Goal: Task Accomplishment & Management: Manage account settings

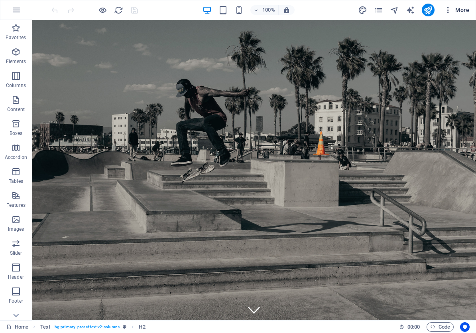
click at [454, 14] on button "More" at bounding box center [457, 10] width 32 height 13
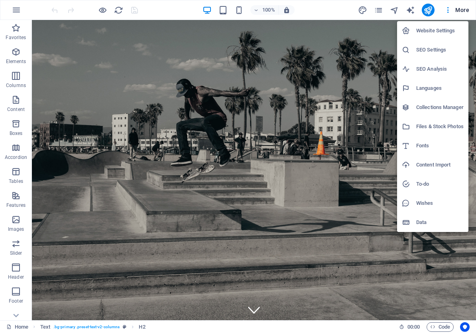
click at [428, 49] on h6 "SEO Settings" at bounding box center [440, 50] width 47 height 10
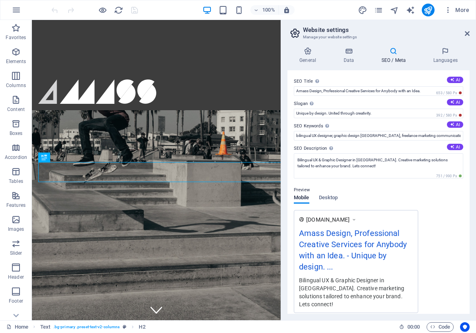
scroll to position [190, 0]
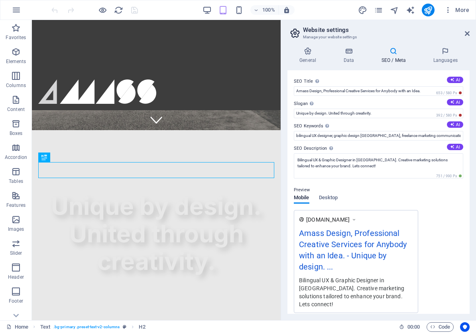
click at [460, 227] on div "[DOMAIN_NAME] Amass Design, Professional Creative Services for Anybody with an …" at bounding box center [379, 261] width 170 height 103
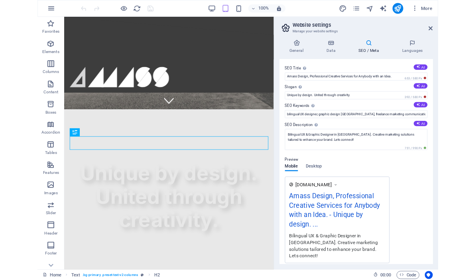
scroll to position [0, 0]
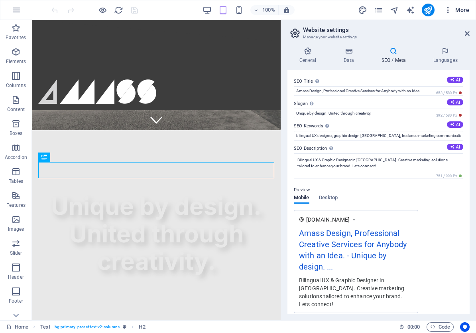
click at [453, 12] on span "More" at bounding box center [456, 10] width 25 height 8
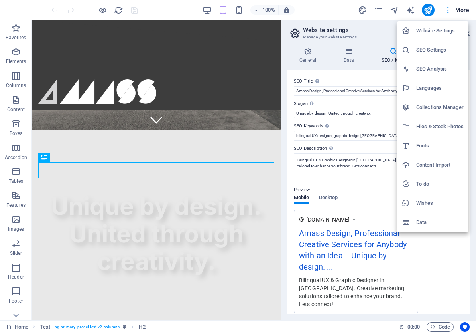
click at [437, 68] on h6 "SEO Analysis" at bounding box center [440, 69] width 47 height 10
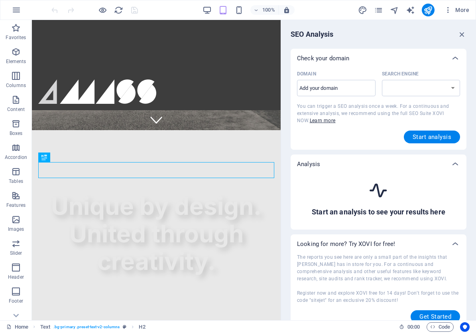
select select "[DOMAIN_NAME]"
click at [334, 84] on input "Domain ​" at bounding box center [336, 88] width 79 height 13
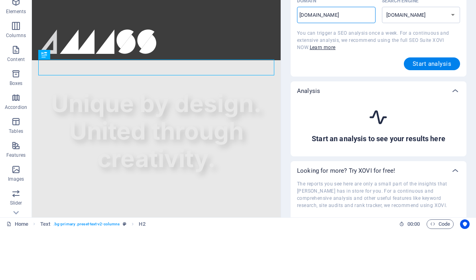
scroll to position [24, 0]
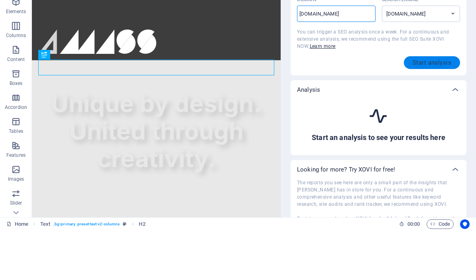
click at [440, 109] on span "Start analysis" at bounding box center [432, 112] width 39 height 6
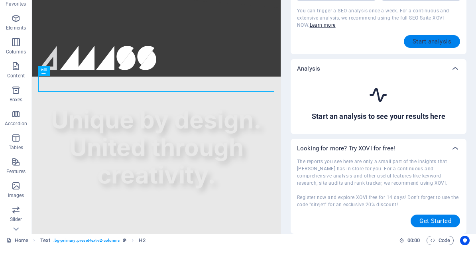
scroll to position [62, 0]
click at [432, 72] on span "Start analysis" at bounding box center [432, 75] width 39 height 6
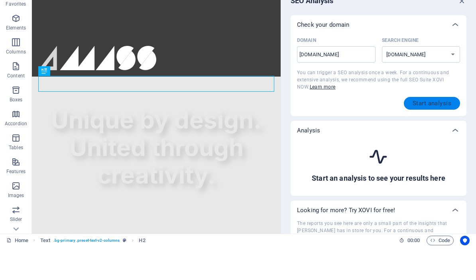
scroll to position [0, 0]
click at [452, 80] on select "[DOMAIN_NAME] [DOMAIN_NAME] [DOMAIN_NAME] [DOMAIN_NAME] [DOMAIN_NAME] [DOMAIN_N…" at bounding box center [421, 88] width 79 height 16
click at [347, 82] on input "[DOMAIN_NAME]" at bounding box center [336, 88] width 79 height 13
type input "[DOMAIN_NAME]"
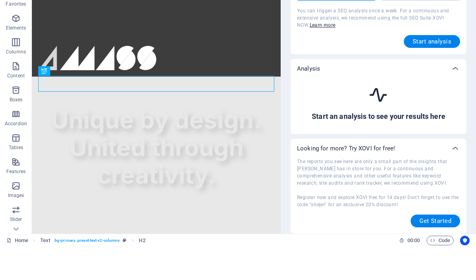
scroll to position [62, 0]
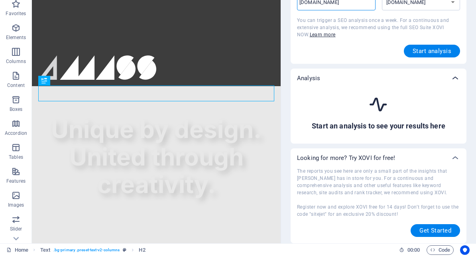
click at [450, 93] on div at bounding box center [455, 102] width 19 height 19
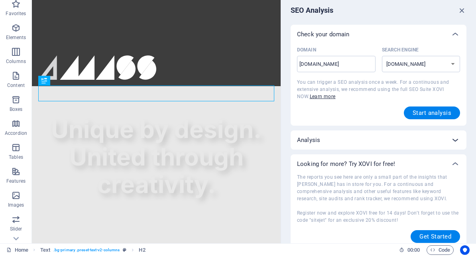
scroll to position [0, 0]
click at [462, 30] on icon "button" at bounding box center [462, 34] width 9 height 9
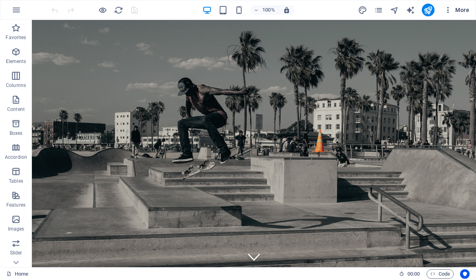
click at [467, 8] on span "More" at bounding box center [456, 10] width 25 height 8
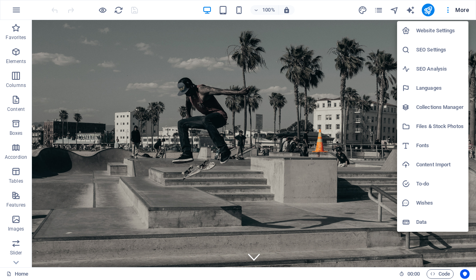
click at [440, 34] on h6 "Website Settings" at bounding box center [440, 31] width 47 height 10
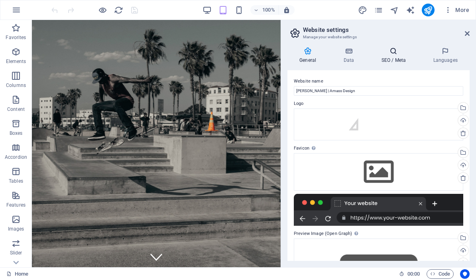
click at [384, 55] on icon at bounding box center [393, 51] width 49 height 8
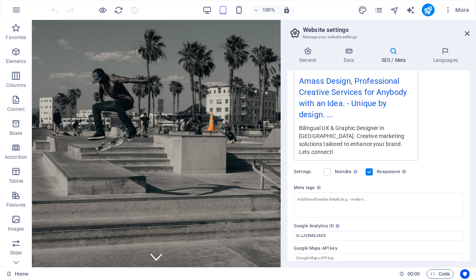
scroll to position [152, 0]
click at [25, 6] on button "button" at bounding box center [16, 9] width 19 height 19
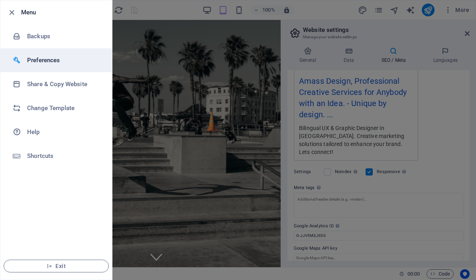
click at [44, 59] on h6 "Preferences" at bounding box center [64, 60] width 74 height 10
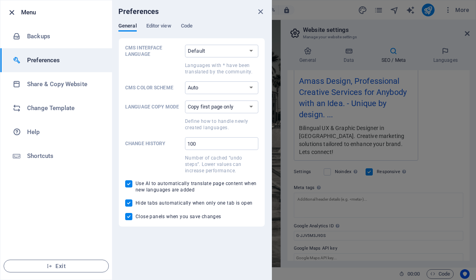
click at [16, 14] on icon "button" at bounding box center [11, 12] width 9 height 9
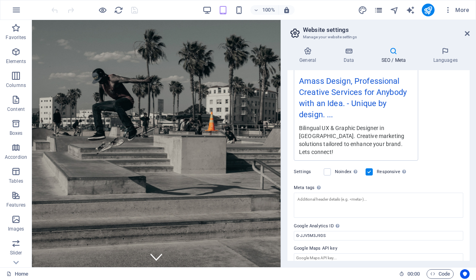
click at [374, 9] on icon "pages" at bounding box center [378, 10] width 9 height 9
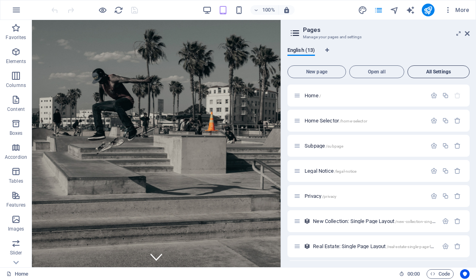
click at [440, 72] on span "All Settings" at bounding box center [438, 71] width 55 height 5
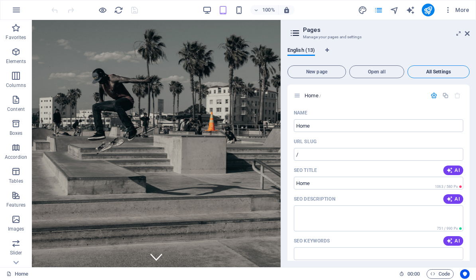
click at [446, 71] on span "All Settings" at bounding box center [438, 71] width 55 height 5
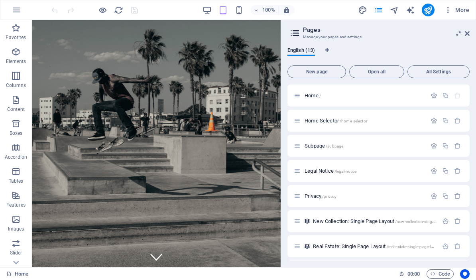
click at [473, 32] on aside "Pages Manage your pages and settings English (13) New page Open all All Setting…" at bounding box center [378, 143] width 195 height 247
click at [471, 30] on aside "Pages Manage your pages and settings English (13) New page Open all All Setting…" at bounding box center [378, 143] width 195 height 247
click at [466, 33] on icon at bounding box center [467, 33] width 5 height 6
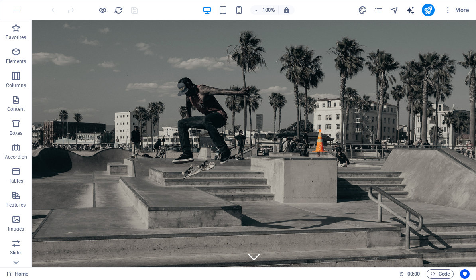
click at [409, 9] on icon "text_generator" at bounding box center [410, 10] width 9 height 9
select select "English"
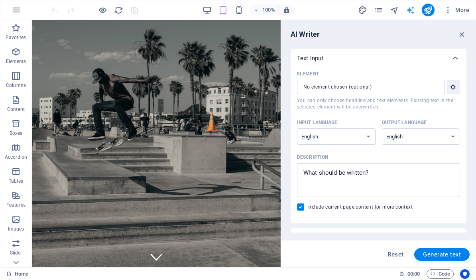
scroll to position [0, 0]
click at [466, 34] on icon "button" at bounding box center [462, 34] width 9 height 9
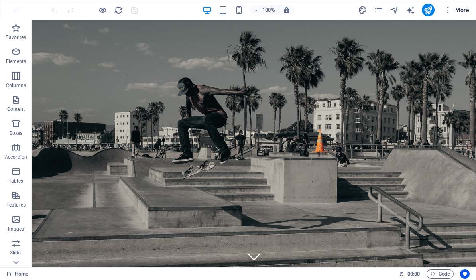
click at [454, 16] on button "More" at bounding box center [457, 10] width 32 height 13
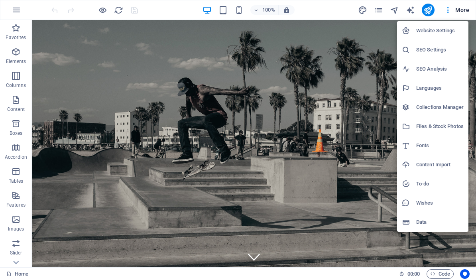
click at [446, 47] on h6 "SEO Settings" at bounding box center [440, 50] width 47 height 10
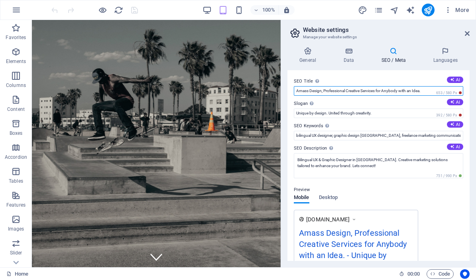
click at [437, 87] on input "Amass Design, Professional Creative Services for Anybody with an Idea." at bounding box center [379, 91] width 170 height 10
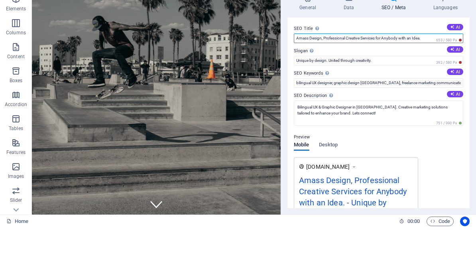
click at [428, 86] on input "Amass Design, Professional Creative Services for Anybody with an Idea." at bounding box center [379, 91] width 170 height 10
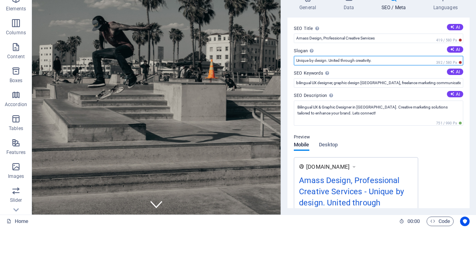
click at [395, 109] on input "Unique by design. United through creativity." at bounding box center [379, 114] width 170 height 10
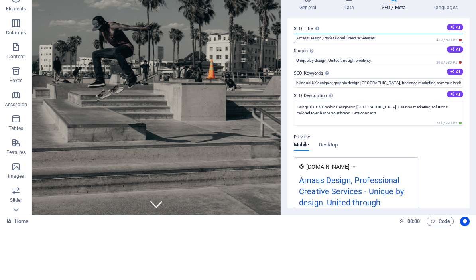
click at [416, 86] on input "Amass Design, Professional Creative Services" at bounding box center [379, 91] width 170 height 10
click at [413, 86] on input "Amass Design, Professional Creative Services" at bounding box center [379, 91] width 170 height 10
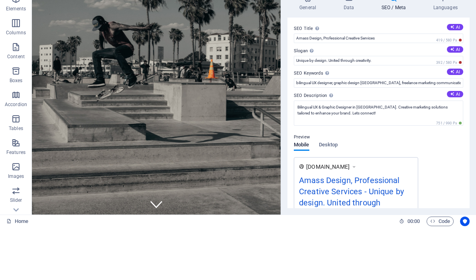
click at [417, 121] on label "SEO Keywords Comma-separated list of keywords representing your website. AI" at bounding box center [379, 126] width 170 height 10
click at [417, 131] on input "bilingual UX designer, graphic design [GEOGRAPHIC_DATA], freelance marketing co…" at bounding box center [379, 136] width 170 height 10
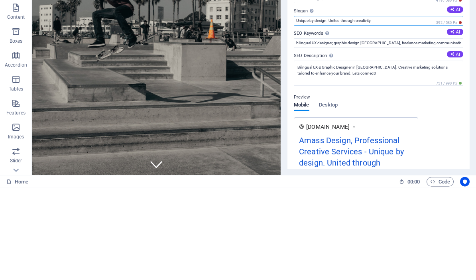
click at [461, 109] on input "Unique by design. United through creativity." at bounding box center [379, 114] width 170 height 10
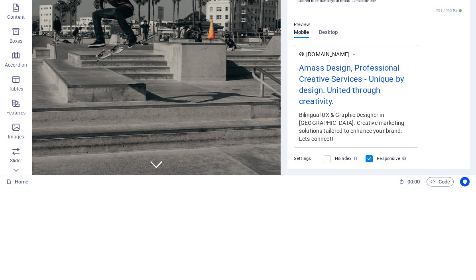
scroll to position [72, 0]
click at [334, 120] on span "Desktop" at bounding box center [328, 125] width 19 height 11
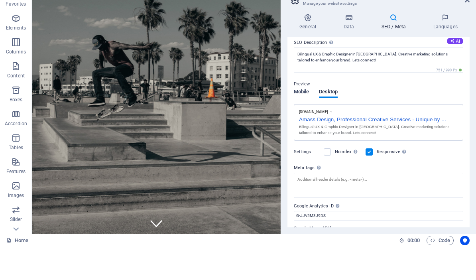
click at [303, 122] on button "Mobile" at bounding box center [302, 126] width 16 height 9
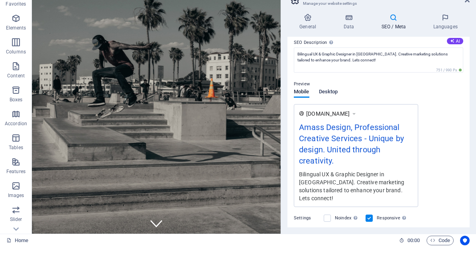
click at [330, 120] on span "Desktop" at bounding box center [328, 125] width 19 height 11
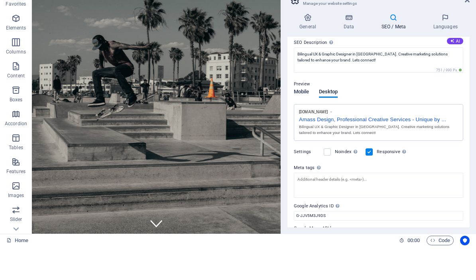
click at [304, 120] on span "Mobile" at bounding box center [302, 125] width 16 height 11
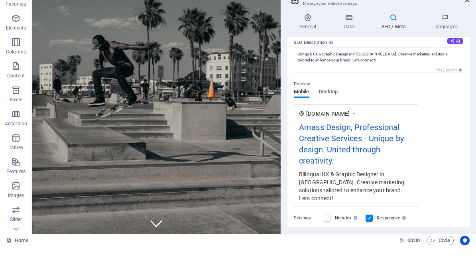
click at [329, 138] on div "[DOMAIN_NAME] Amass Design, Professional Creative Services - Unique by design. …" at bounding box center [356, 189] width 124 height 103
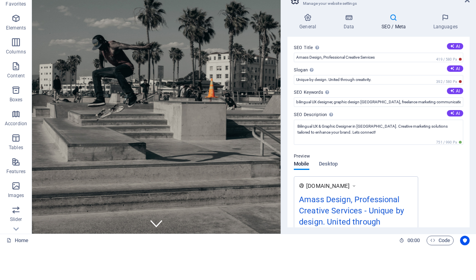
scroll to position [0, 0]
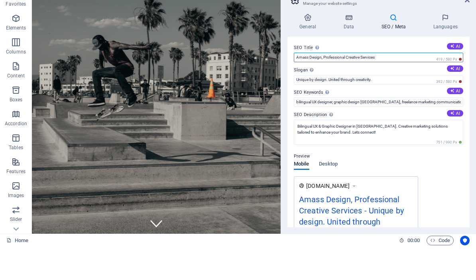
click at [404, 86] on input "Amass Design, Professional Creative Services" at bounding box center [379, 91] width 170 height 10
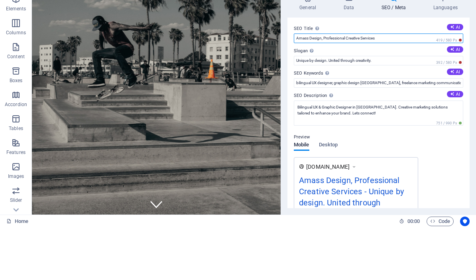
click at [328, 86] on input "Amass Design, Professional Creative Services" at bounding box center [379, 91] width 170 height 10
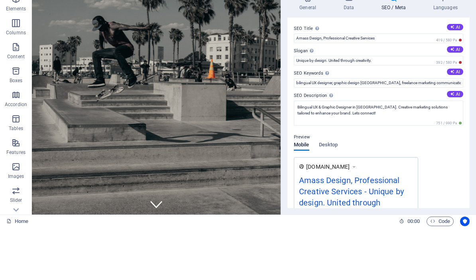
click at [290, 70] on div "SEO Title The title of your website - make it something that stands out in sear…" at bounding box center [379, 165] width 182 height 191
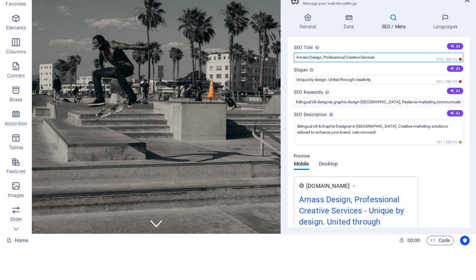
click at [296, 86] on input "Amass Design, Professional Creative Services" at bounding box center [379, 91] width 170 height 10
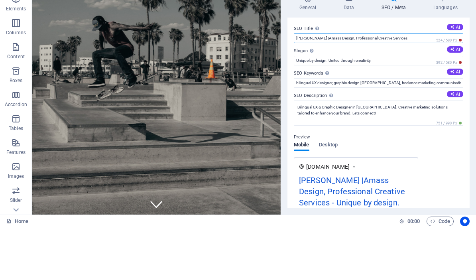
type input "[PERSON_NAME] | Amass Design, Professional Creative Services"
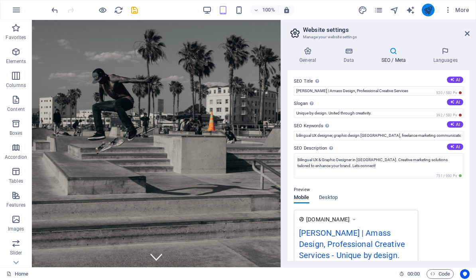
click at [428, 9] on icon "publish" at bounding box center [428, 10] width 9 height 9
